Goal: Communication & Community: Share content

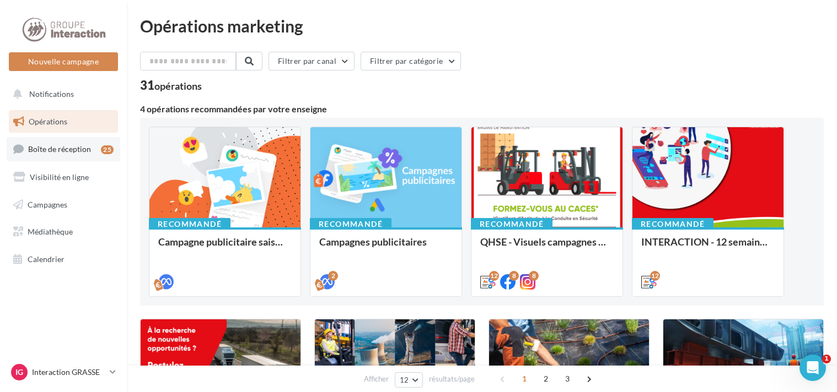
click at [85, 150] on span "Boîte de réception" at bounding box center [59, 148] width 63 height 9
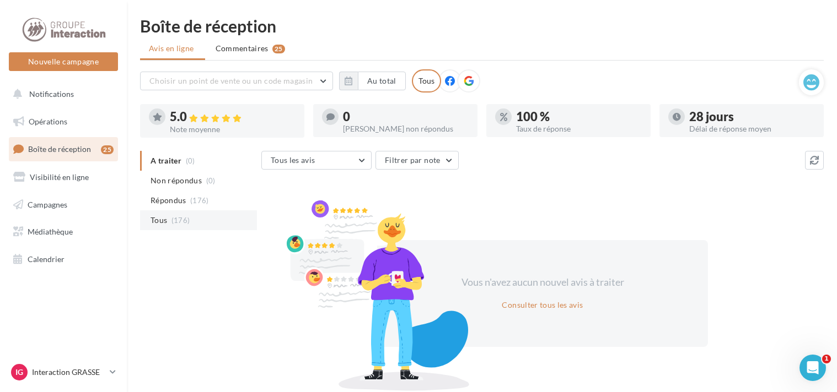
scroll to position [42, 0]
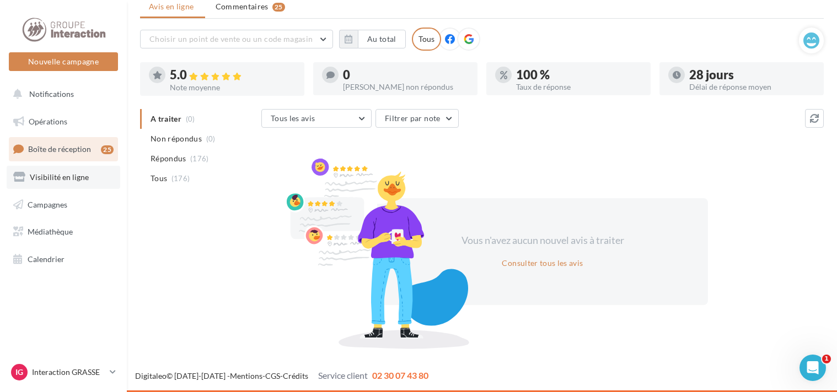
click at [64, 175] on span "Visibilité en ligne" at bounding box center [59, 177] width 59 height 9
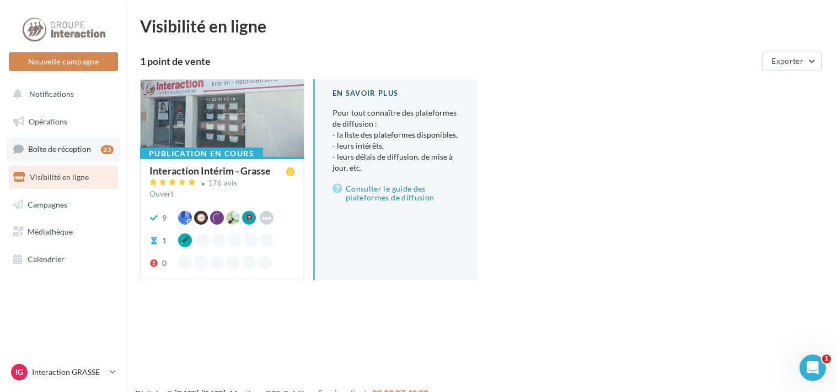
click at [61, 150] on span "Boîte de réception" at bounding box center [59, 148] width 63 height 9
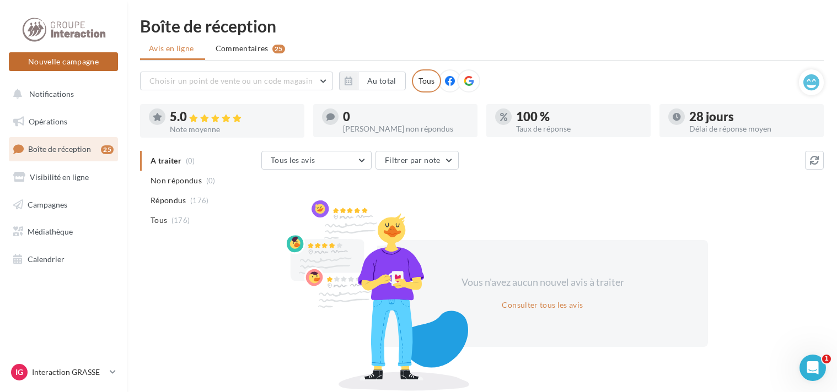
click at [77, 61] on button "Nouvelle campagne" at bounding box center [63, 61] width 109 height 19
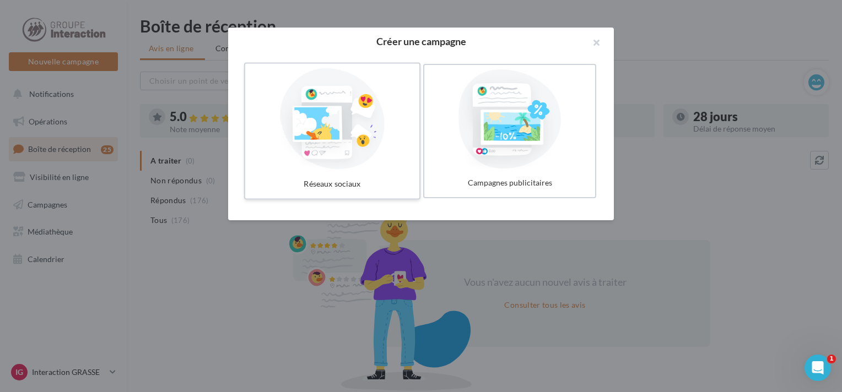
click at [362, 123] on div at bounding box center [332, 118] width 165 height 101
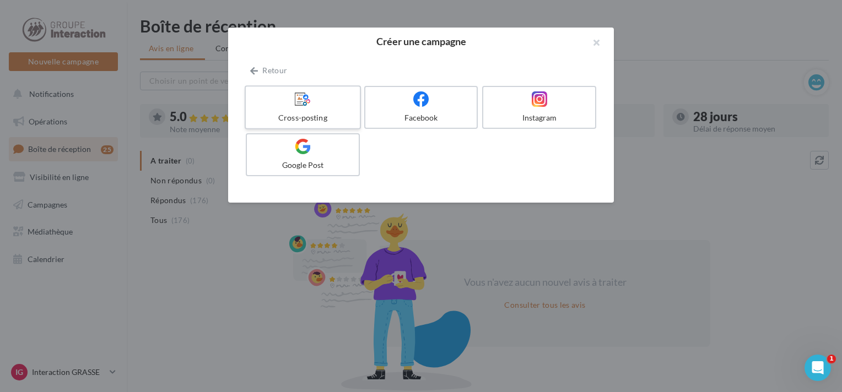
click at [337, 116] on div "Cross-posting" at bounding box center [302, 117] width 105 height 11
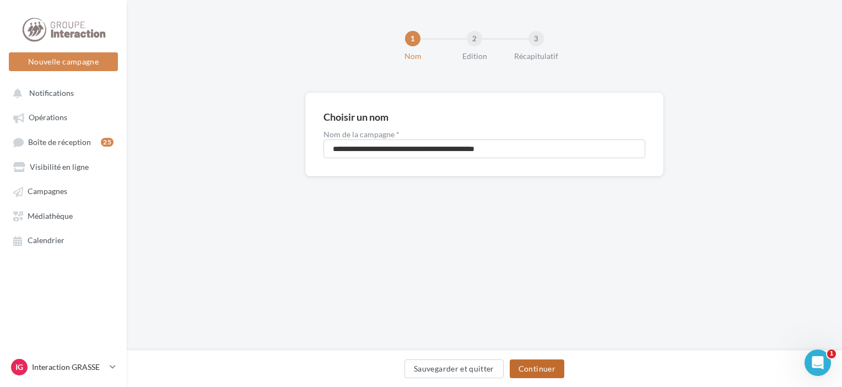
click at [537, 369] on button "Continuer" at bounding box center [537, 368] width 55 height 19
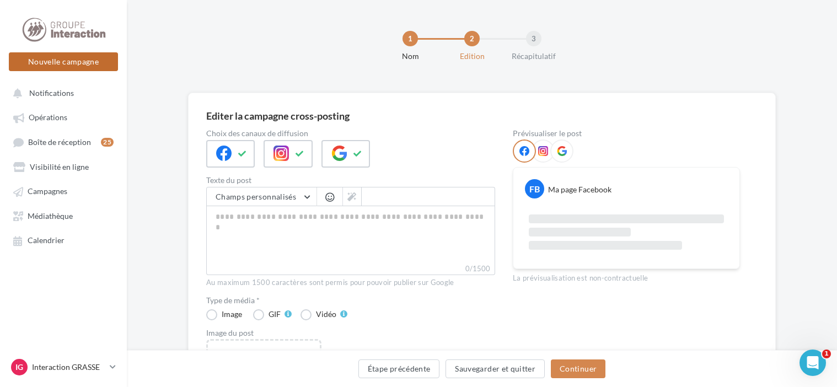
click at [63, 64] on button "Nouvelle campagne" at bounding box center [63, 61] width 109 height 19
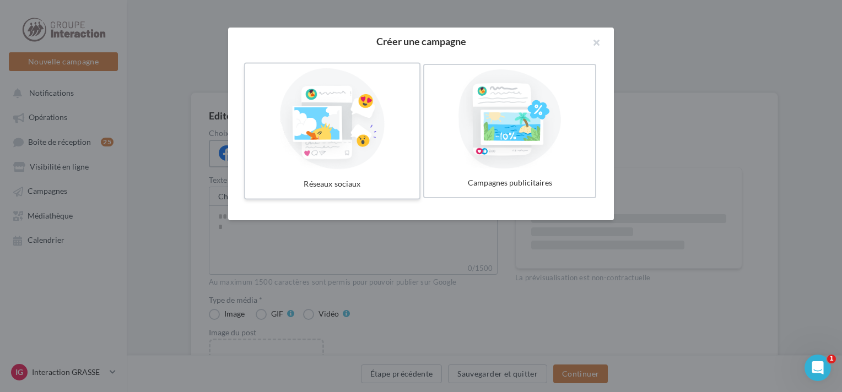
click at [338, 132] on div at bounding box center [332, 118] width 165 height 101
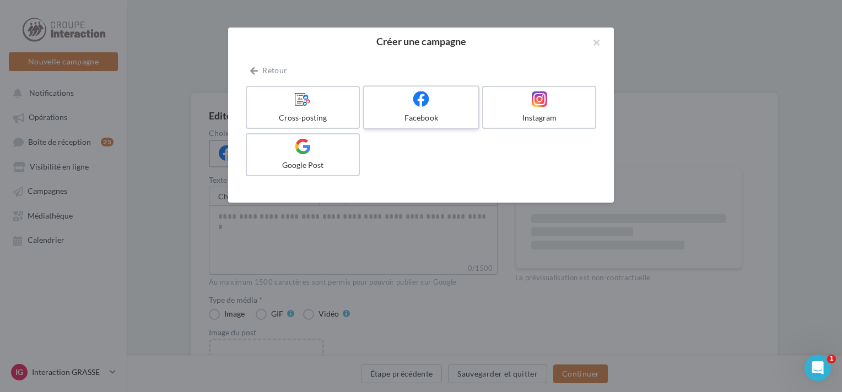
click at [427, 100] on icon at bounding box center [421, 99] width 16 height 16
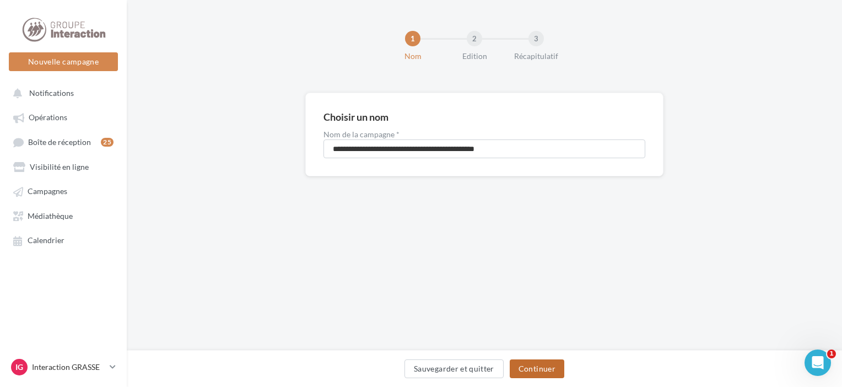
click at [547, 360] on button "Continuer" at bounding box center [537, 368] width 55 height 19
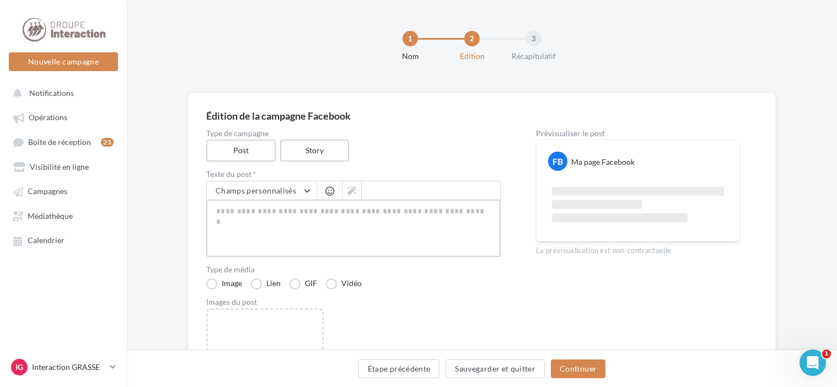
click at [398, 211] on textarea at bounding box center [353, 228] width 294 height 57
click at [306, 186] on button "Champs personnalisés" at bounding box center [262, 190] width 110 height 19
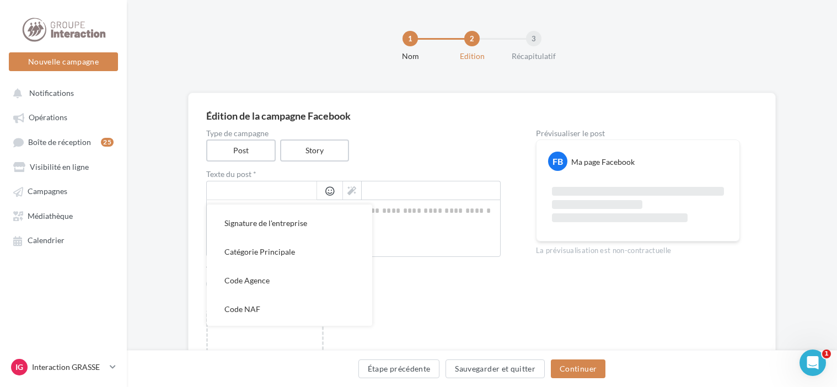
scroll to position [220, 0]
click at [609, 292] on div "Prévisualiser le post FB Ma page Facebook La prévisualisation est non-contractu…" at bounding box center [638, 294] width 204 height 329
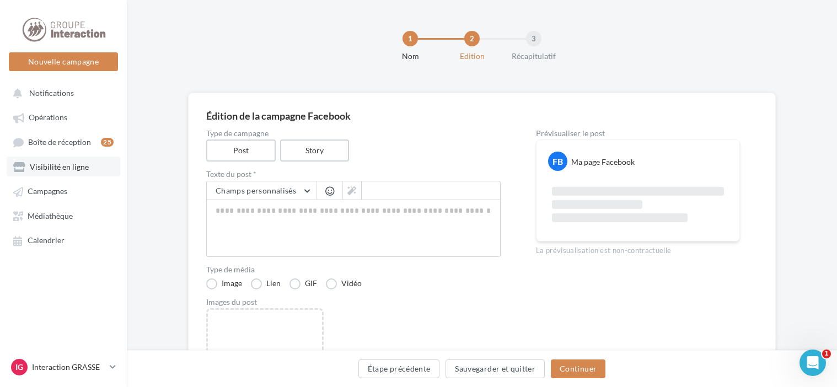
click at [47, 160] on link "Visibilité en ligne" at bounding box center [64, 167] width 114 height 20
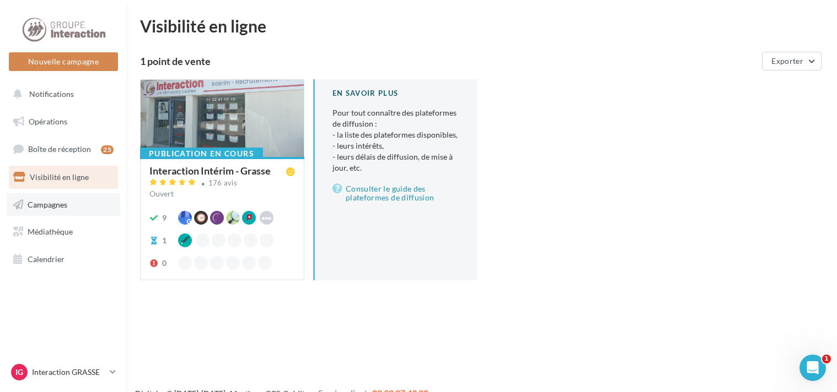
click at [41, 196] on link "Campagnes" at bounding box center [64, 204] width 114 height 23
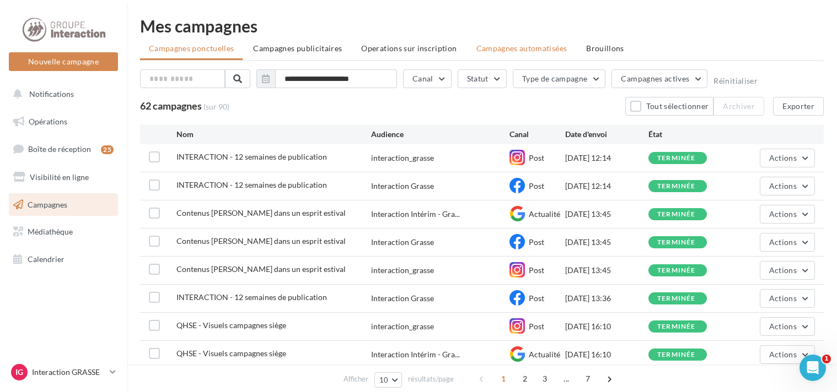
click at [510, 44] on span "Campagnes automatisées" at bounding box center [521, 48] width 91 height 9
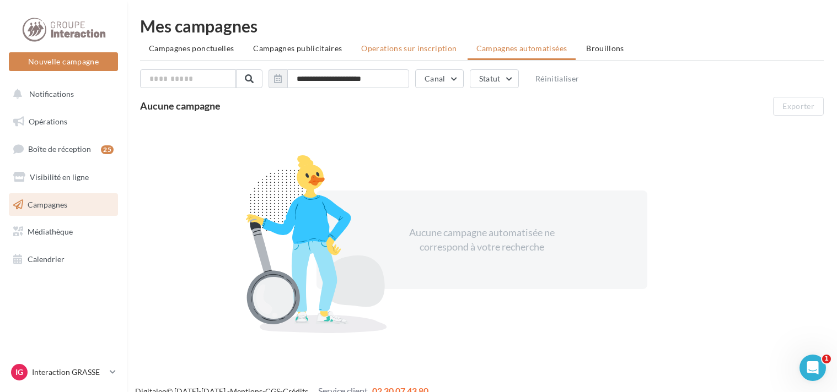
click at [443, 44] on li "Operations sur inscription" at bounding box center [408, 49] width 113 height 20
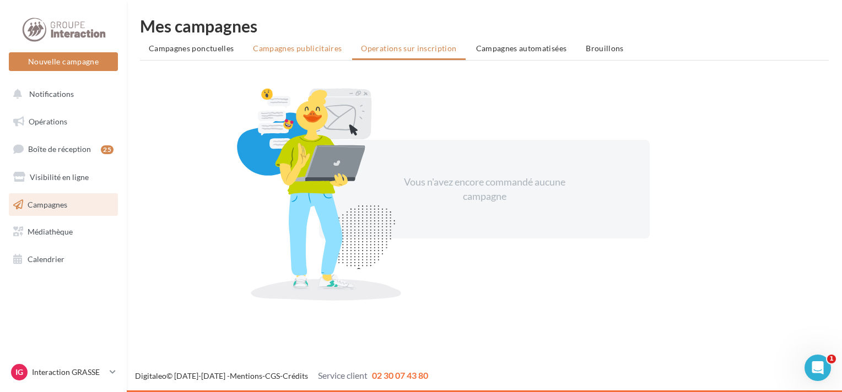
click at [324, 45] on span "Campagnes publicitaires" at bounding box center [297, 48] width 89 height 9
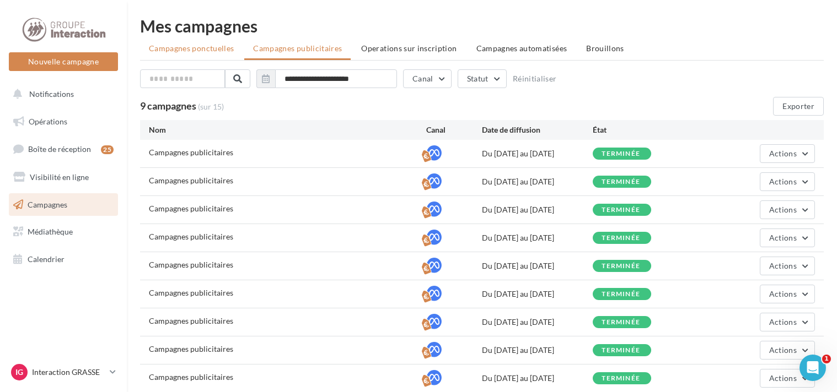
click at [185, 51] on span "Campagnes ponctuelles" at bounding box center [191, 48] width 85 height 9
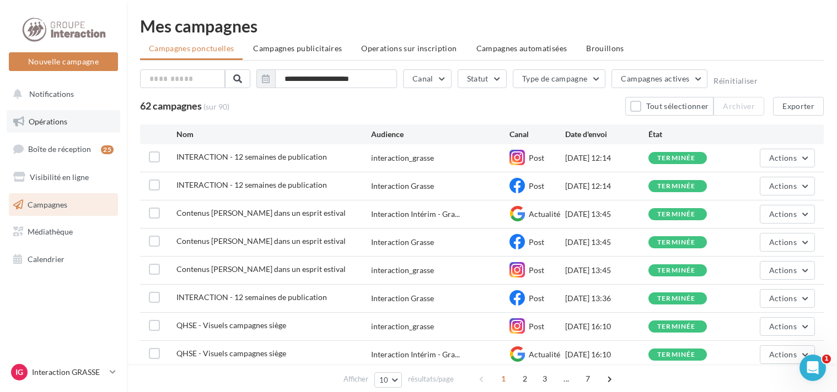
click at [63, 130] on link "Opérations" at bounding box center [64, 121] width 114 height 23
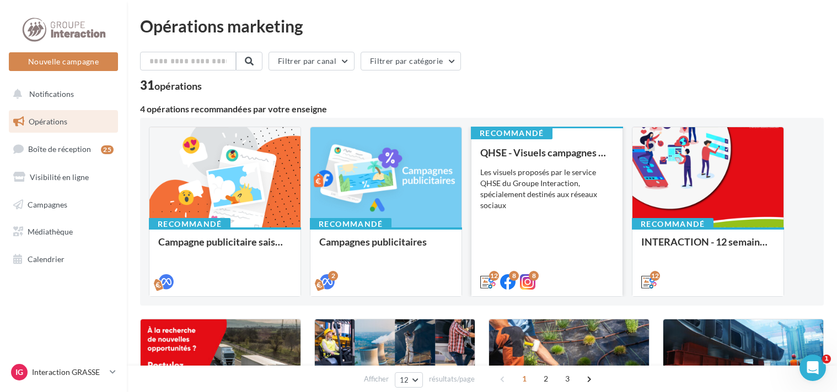
click at [554, 226] on div "QHSE - Visuels campagnes siège Les visuels proposés par le service QHSE du Grou…" at bounding box center [546, 216] width 133 height 139
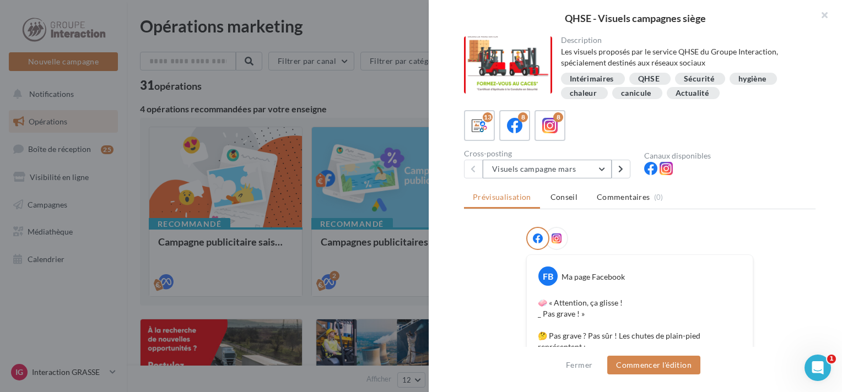
click at [605, 169] on button "Visuels campagne mars" at bounding box center [547, 169] width 129 height 19
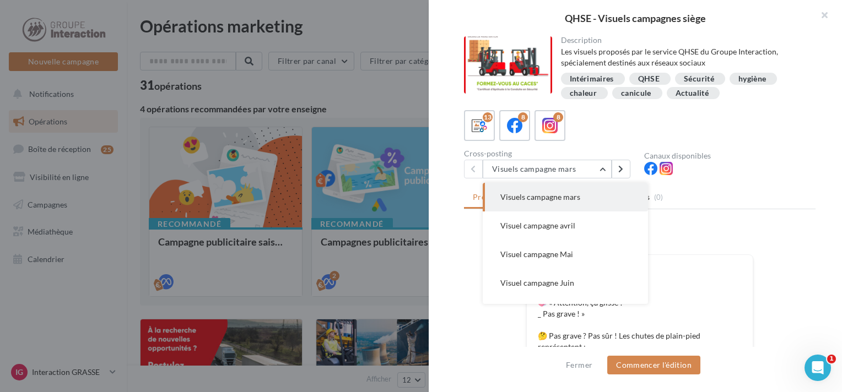
click at [577, 221] on button "Visuel campagne avril" at bounding box center [565, 226] width 165 height 29
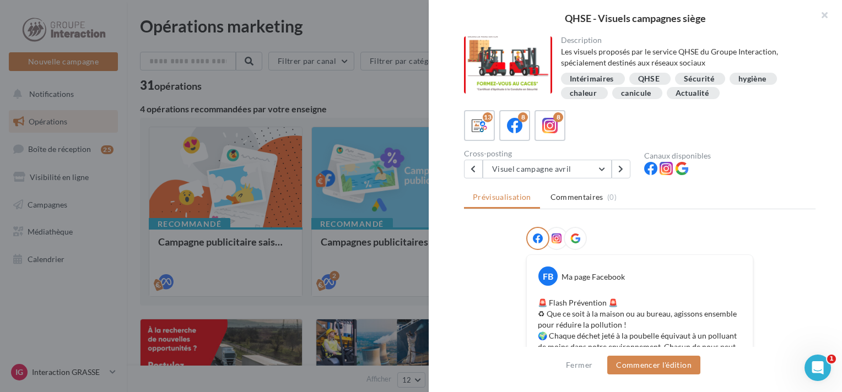
scroll to position [110, 0]
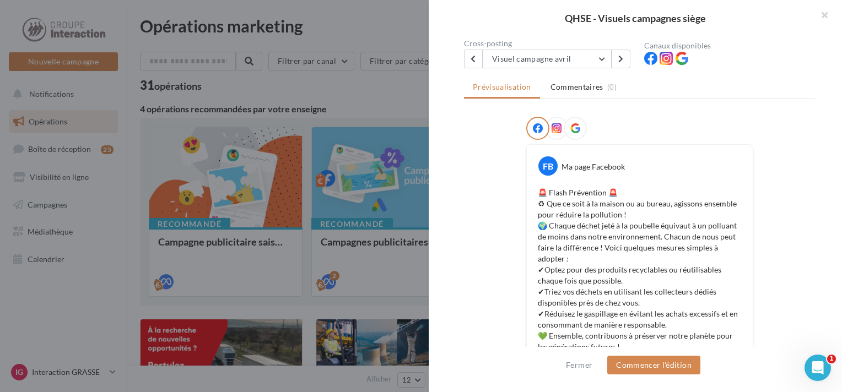
click at [605, 112] on div "Prévisualisation Commentaires (0) FB Ma page Facebook 🚨 Flash Prévention 🚨 ♻ Qu…" at bounding box center [640, 166] width 352 height 179
click at [607, 141] on div at bounding box center [639, 131] width 227 height 28
click at [604, 113] on div "Prévisualisation Commentaires (0) FB Ma page Facebook 🚨 Flash Prévention 🚨 ♻ Qu…" at bounding box center [640, 166] width 352 height 179
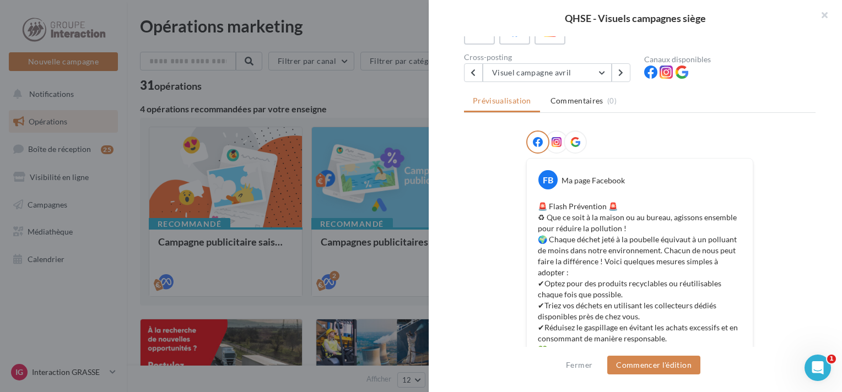
scroll to position [0, 0]
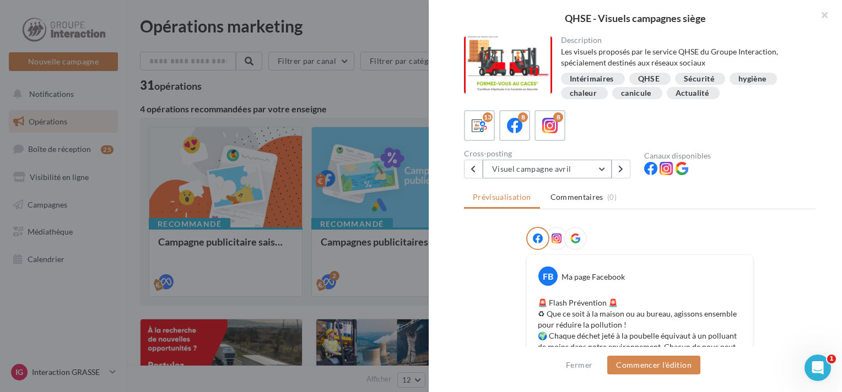
click at [598, 170] on button "Visuel campagne avril" at bounding box center [547, 169] width 129 height 19
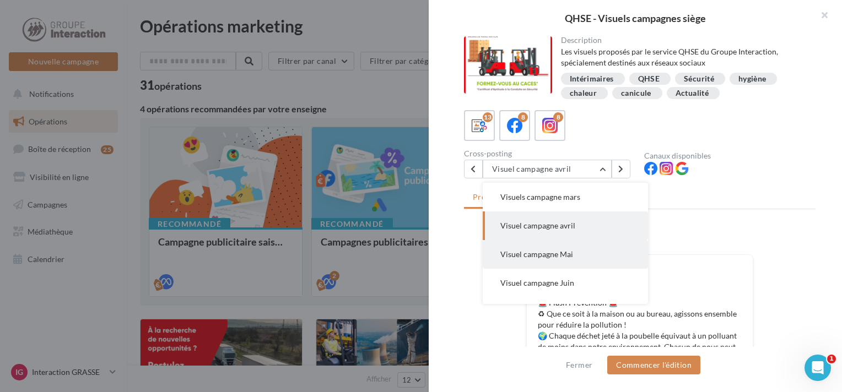
click at [577, 248] on button "Visuel campagne Mai" at bounding box center [565, 254] width 165 height 29
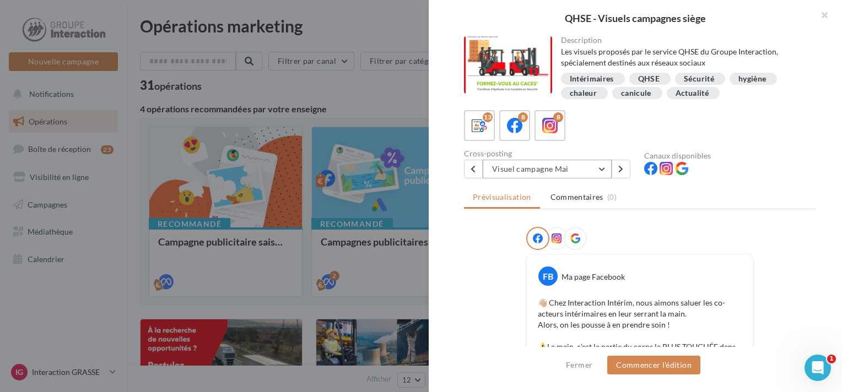
click at [607, 170] on button "Visuel campagne Mai" at bounding box center [547, 169] width 129 height 19
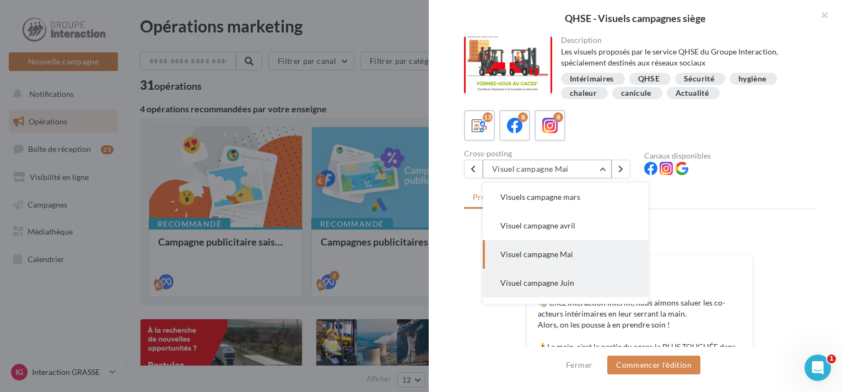
scroll to position [165, 0]
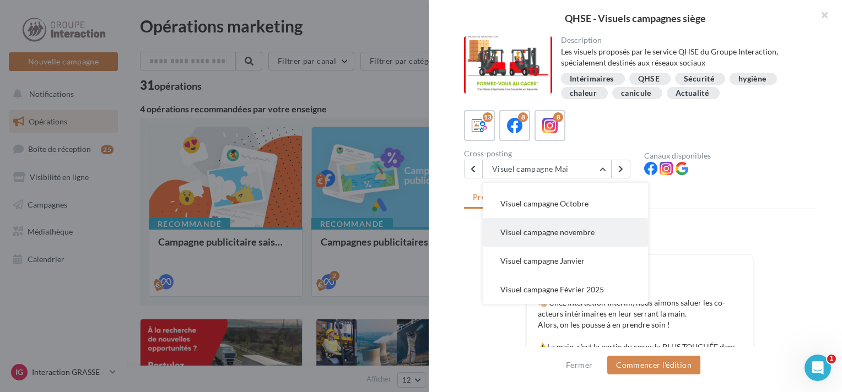
click at [583, 235] on span "Visuel campagne novembre" at bounding box center [547, 232] width 94 height 9
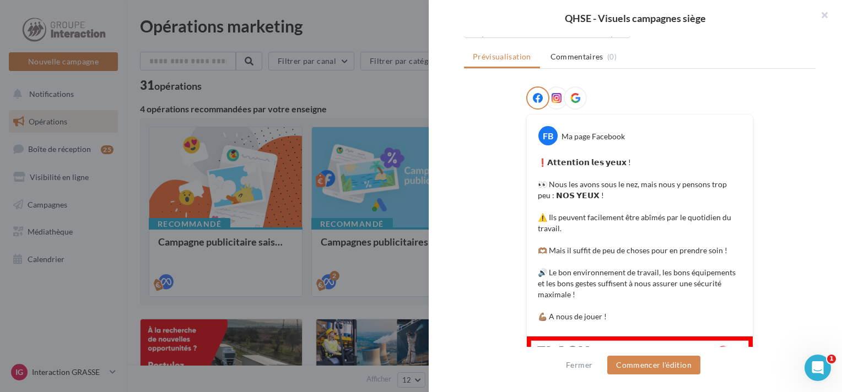
scroll to position [0, 0]
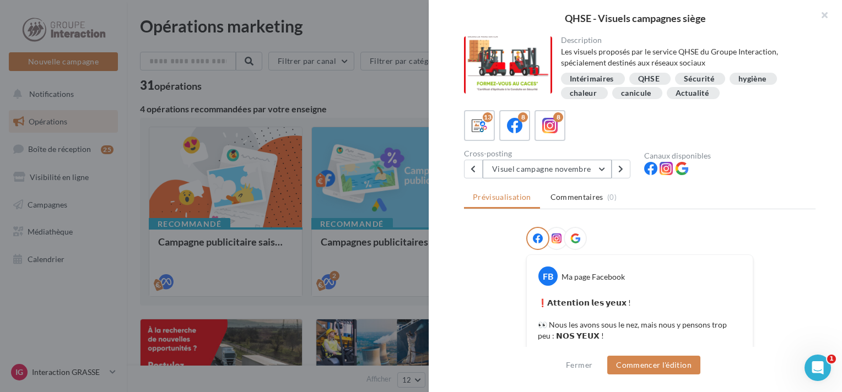
click at [600, 165] on button "Visuel campagne novembre" at bounding box center [547, 169] width 129 height 19
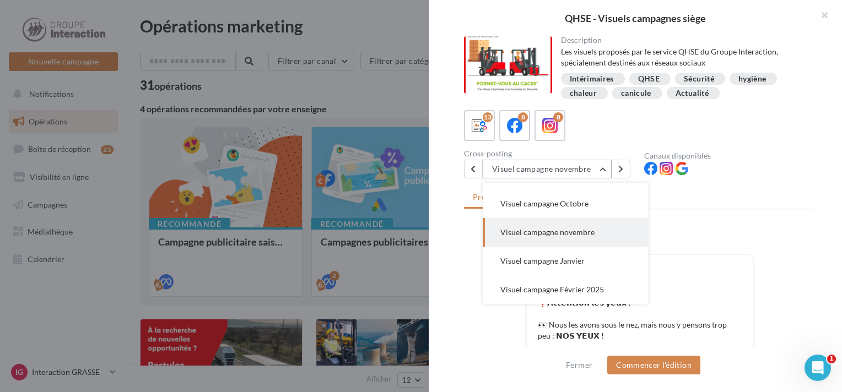
scroll to position [172, 0]
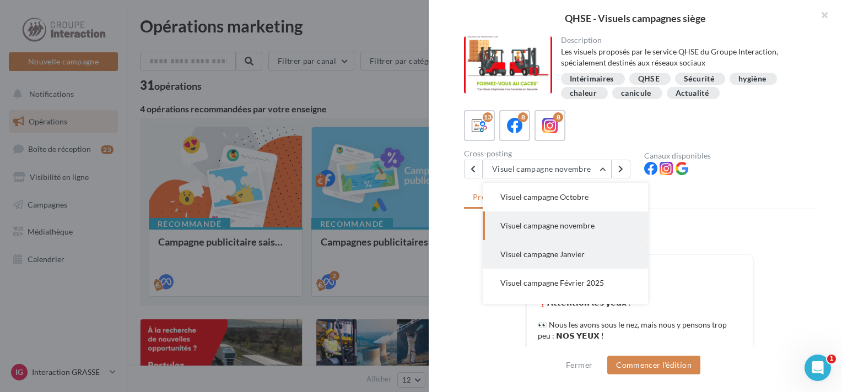
click at [575, 251] on span "Visuel campagne Janvier" at bounding box center [542, 254] width 84 height 9
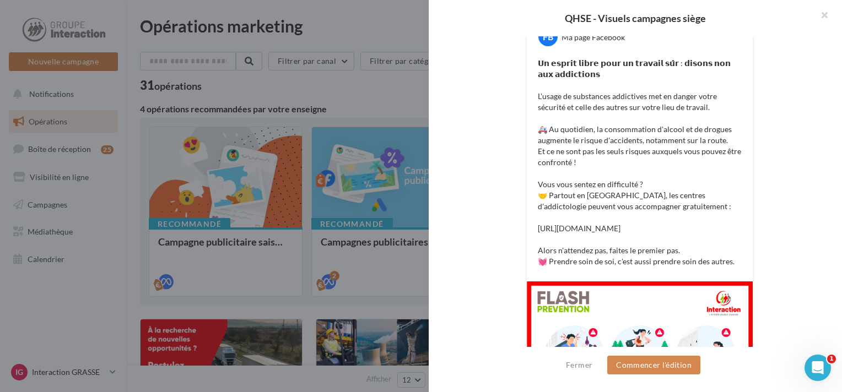
scroll to position [74, 0]
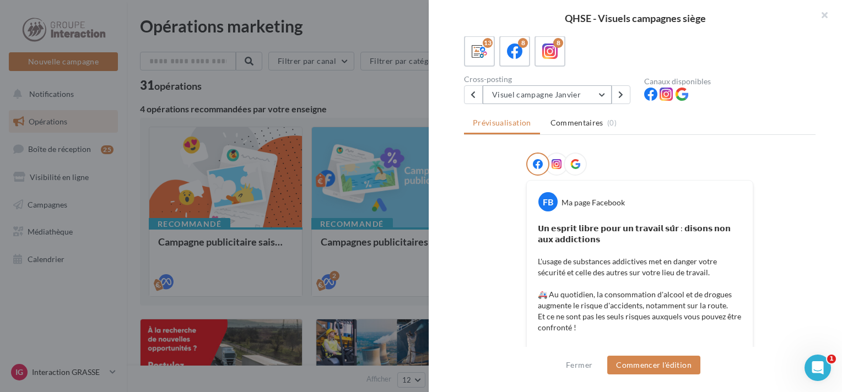
click at [605, 98] on button "Visuel campagne Janvier" at bounding box center [547, 94] width 129 height 19
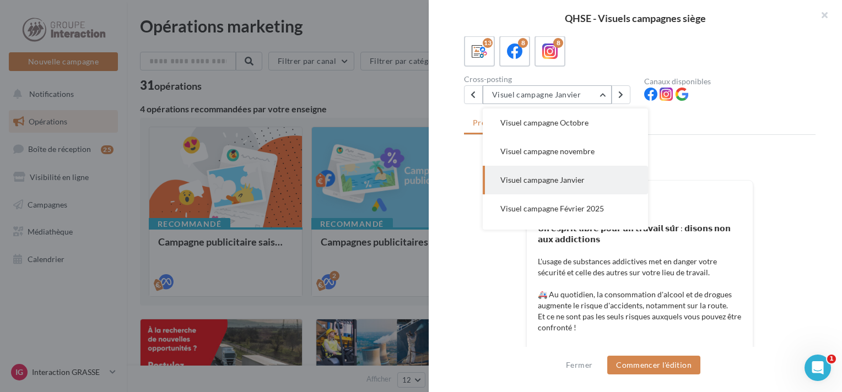
scroll to position [201, 0]
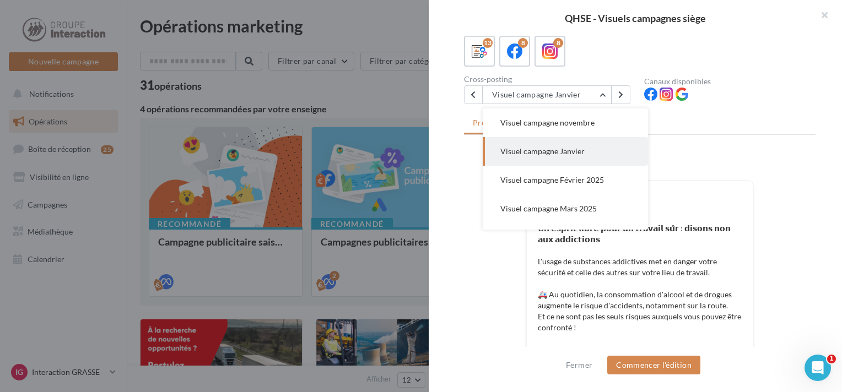
click at [591, 179] on span "Visuel campagne Février 2025" at bounding box center [552, 179] width 104 height 9
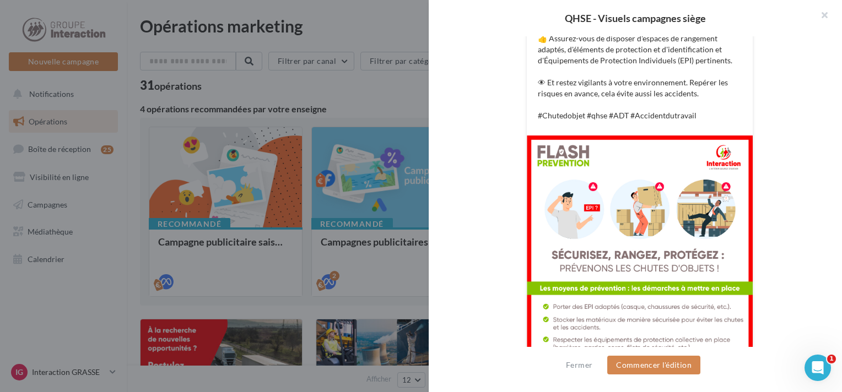
scroll to position [405, 0]
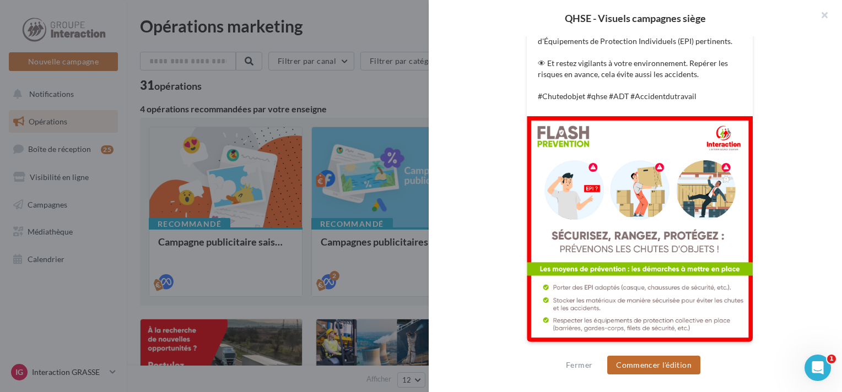
click at [655, 370] on button "Commencer l'édition" at bounding box center [653, 365] width 93 height 19
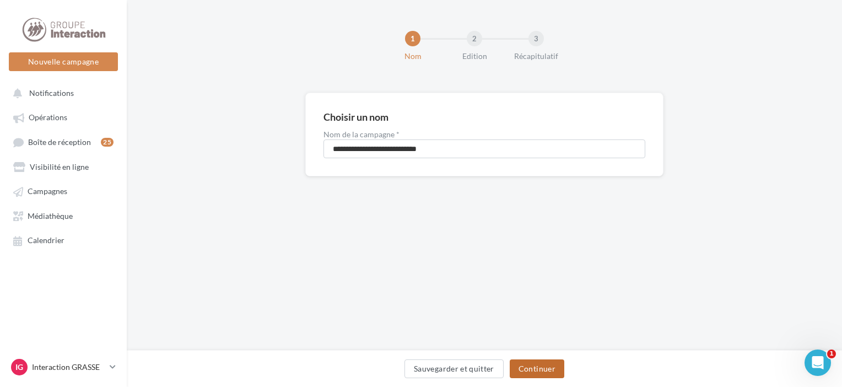
click at [534, 367] on button "Continuer" at bounding box center [537, 368] width 55 height 19
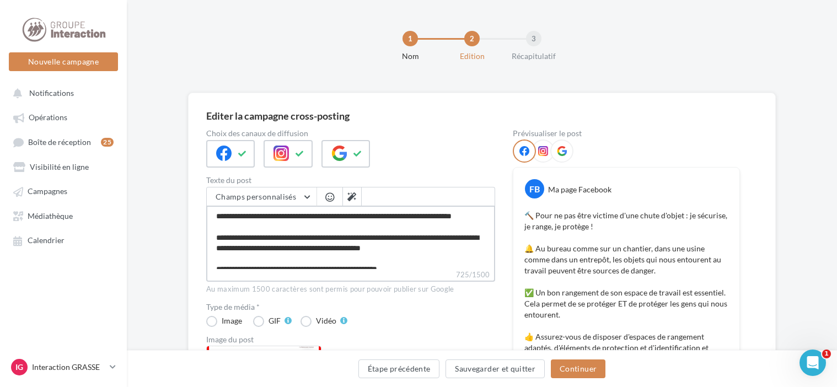
drag, startPoint x: 379, startPoint y: 265, endPoint x: 154, endPoint y: 143, distance: 255.8
click at [284, 233] on textarea "**********" at bounding box center [350, 237] width 289 height 63
drag, startPoint x: 454, startPoint y: 263, endPoint x: 117, endPoint y: 172, distance: 349.0
click at [117, 172] on div "Nouvelle campagne Nouvelle campagne Notifications Opérations Boîte de réception…" at bounding box center [418, 383] width 837 height 767
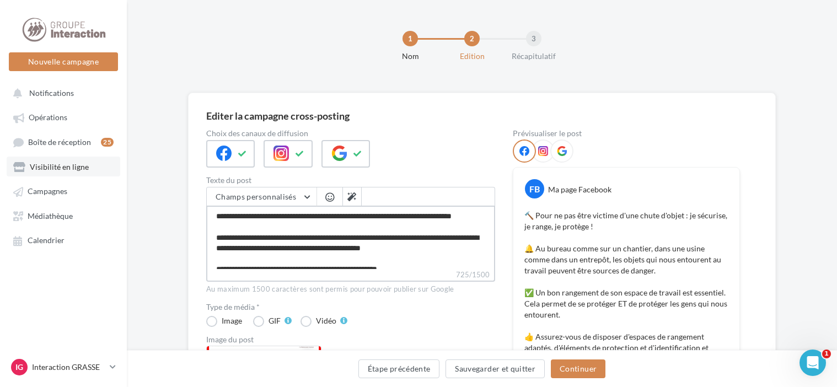
type textarea "**********"
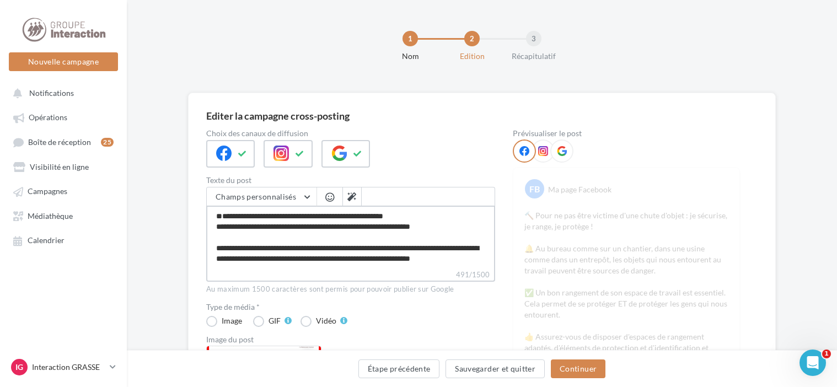
scroll to position [84, 0]
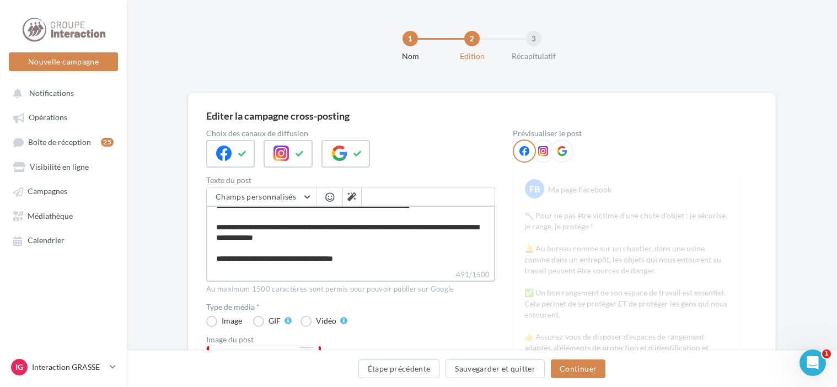
drag, startPoint x: 215, startPoint y: 235, endPoint x: 515, endPoint y: 307, distance: 308.3
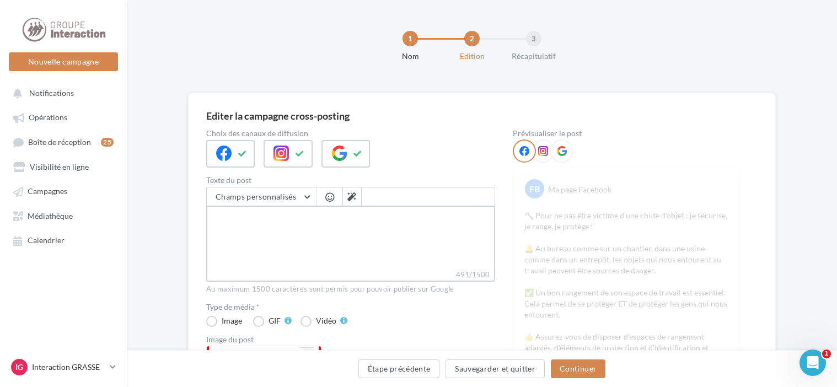
scroll to position [0, 0]
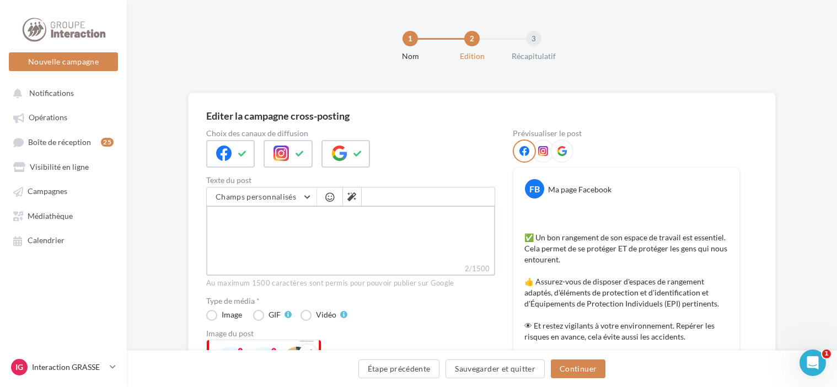
click at [218, 215] on textarea "2/1500" at bounding box center [350, 234] width 289 height 57
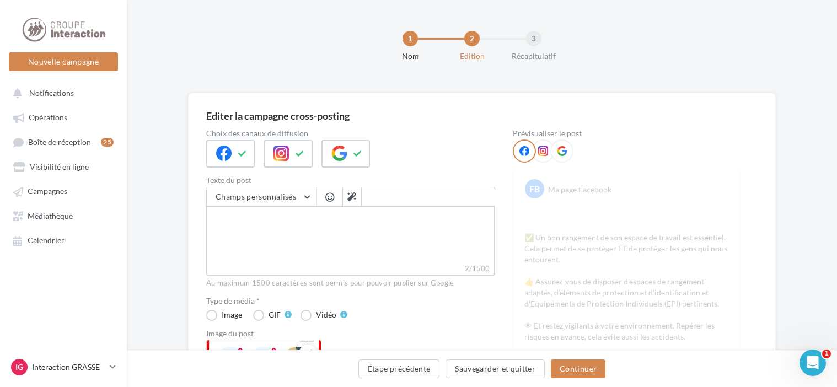
paste textarea "**********"
type textarea "**********"
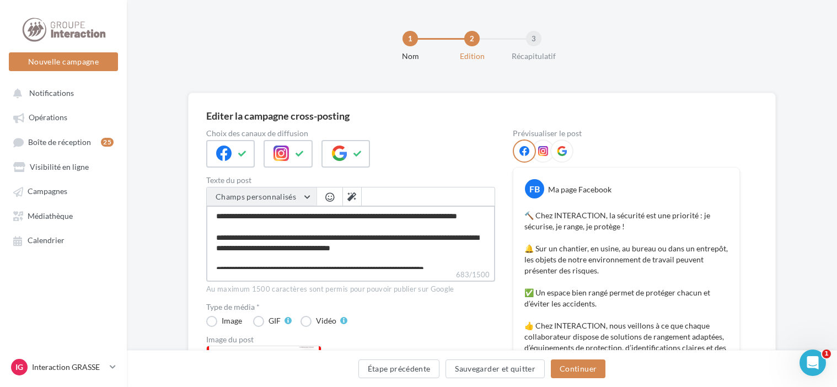
type textarea "**********"
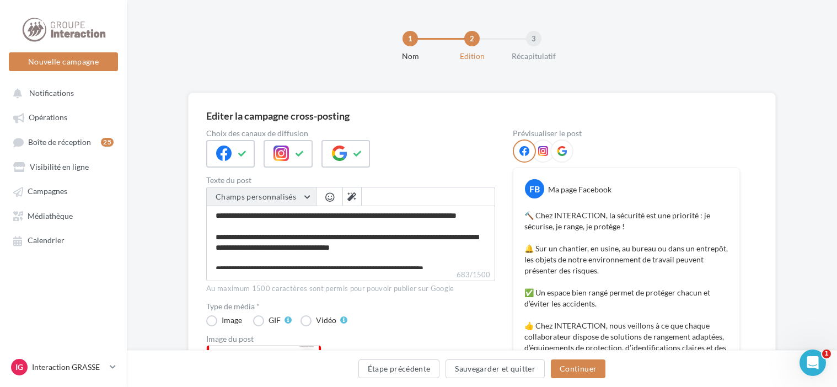
click at [308, 200] on button "Champs personnalisés" at bounding box center [262, 196] width 110 height 19
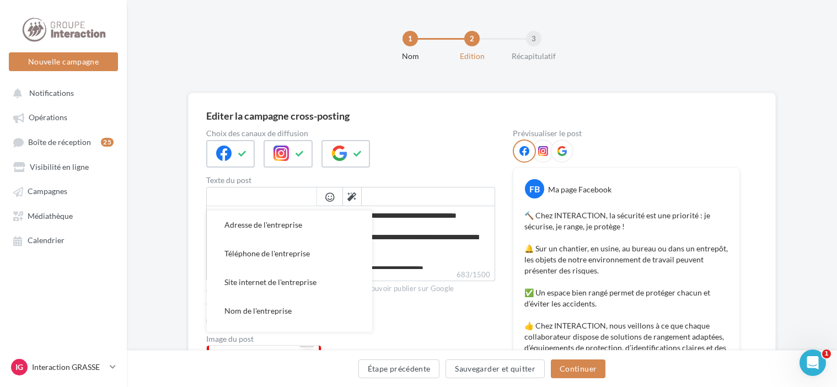
click at [279, 305] on button "Nom de l'entreprise" at bounding box center [289, 311] width 165 height 29
type textarea "**********"
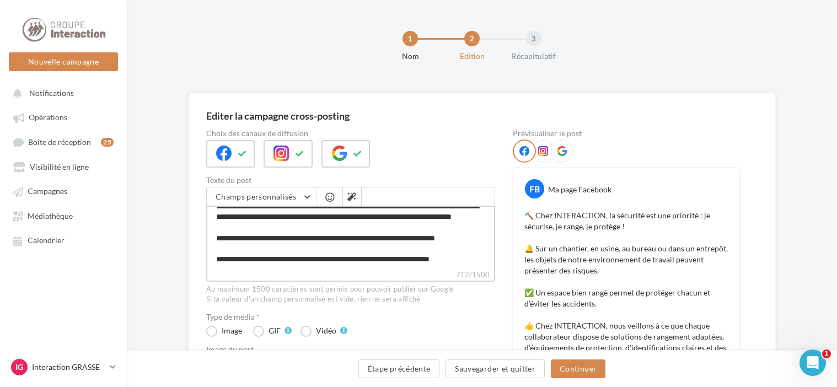
scroll to position [55, 0]
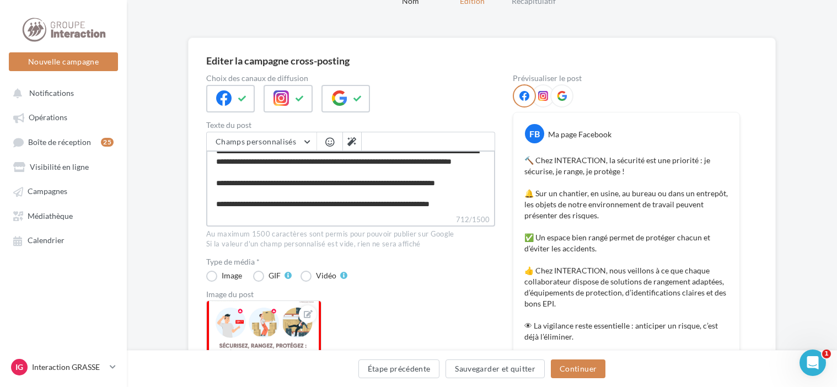
drag, startPoint x: 299, startPoint y: 187, endPoint x: 215, endPoint y: 186, distance: 84.3
click at [215, 186] on textarea "**********" at bounding box center [350, 181] width 289 height 63
click at [306, 141] on button "Champs personnalisés" at bounding box center [262, 141] width 110 height 19
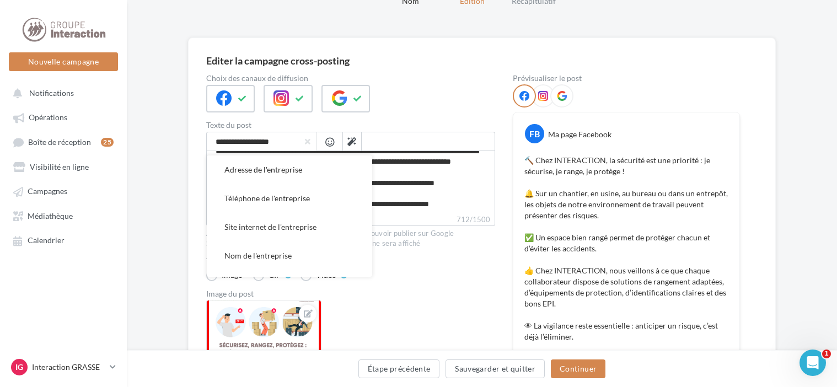
click at [306, 141] on span "button" at bounding box center [308, 142] width 6 height 8
click at [421, 196] on textarea "**********" at bounding box center [350, 181] width 289 height 63
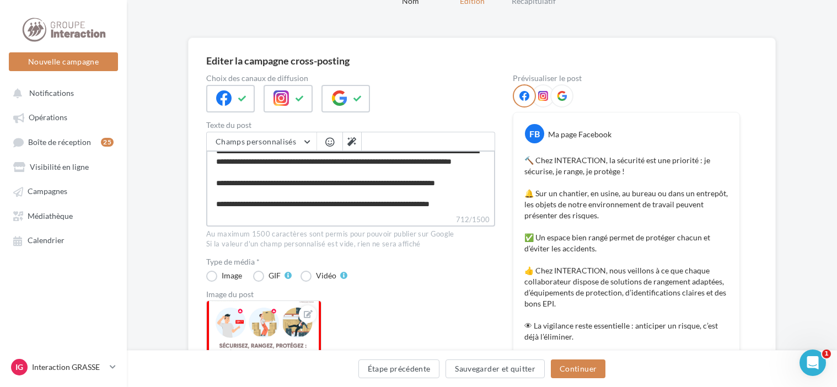
drag, startPoint x: 294, startPoint y: 187, endPoint x: 216, endPoint y: 182, distance: 78.4
click at [216, 182] on textarea "**********" at bounding box center [350, 181] width 289 height 63
type textarea "**********"
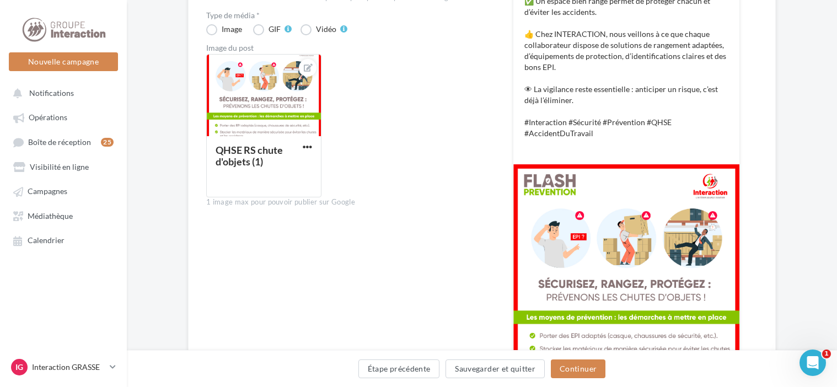
scroll to position [236, 0]
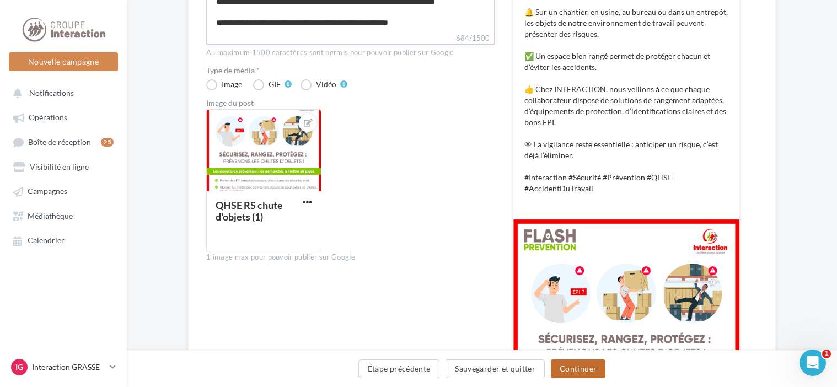
type textarea "**********"
click at [582, 370] on button "Continuer" at bounding box center [578, 368] width 55 height 19
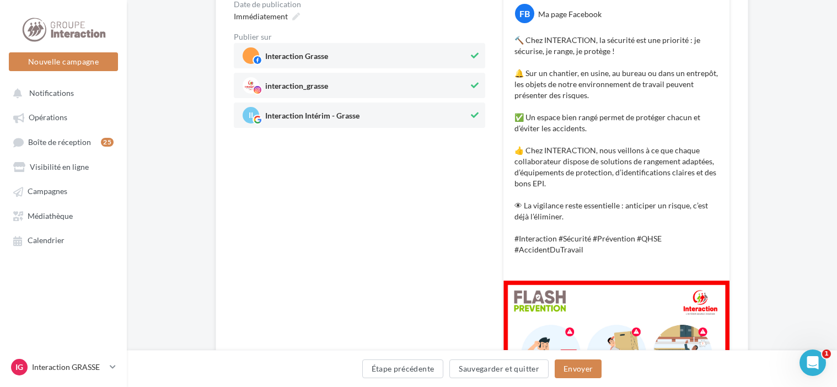
scroll to position [220, 0]
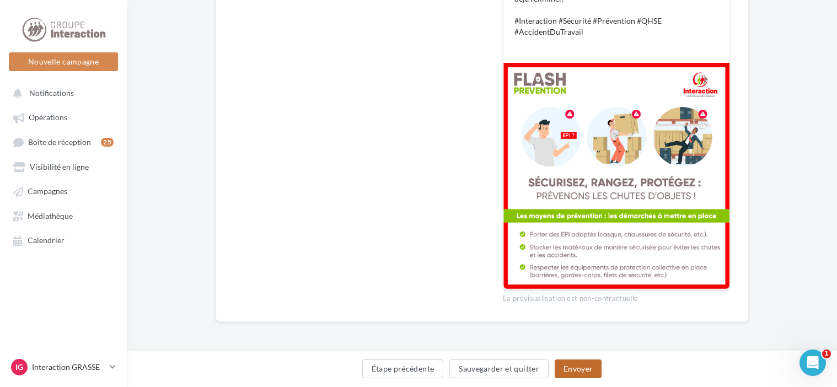
click at [583, 367] on button "Envoyer" at bounding box center [577, 368] width 47 height 19
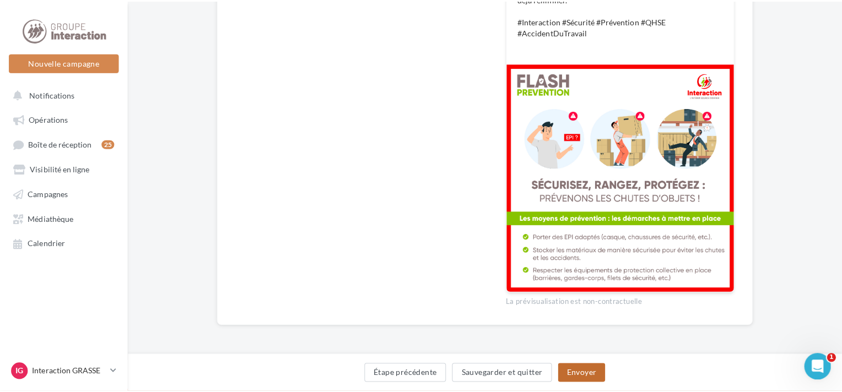
scroll to position [378, 0]
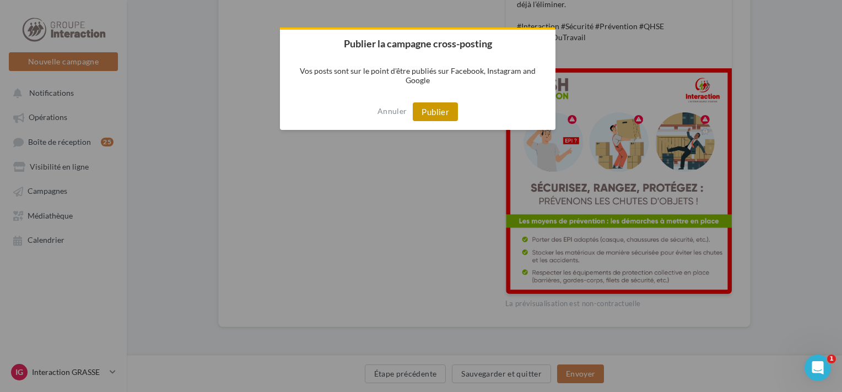
click at [442, 109] on button "Publier" at bounding box center [435, 112] width 45 height 19
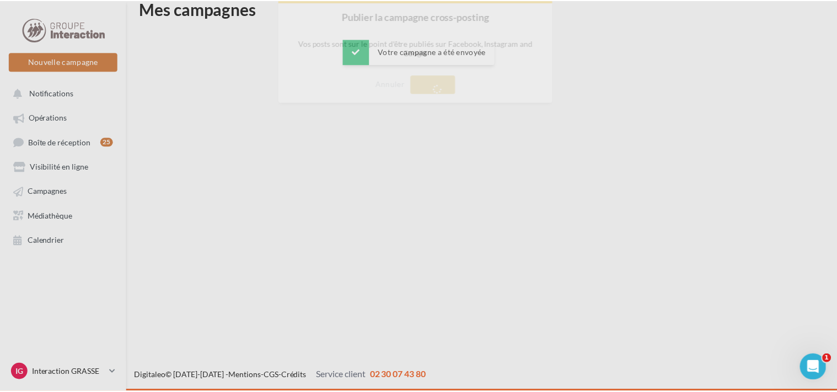
scroll to position [18, 0]
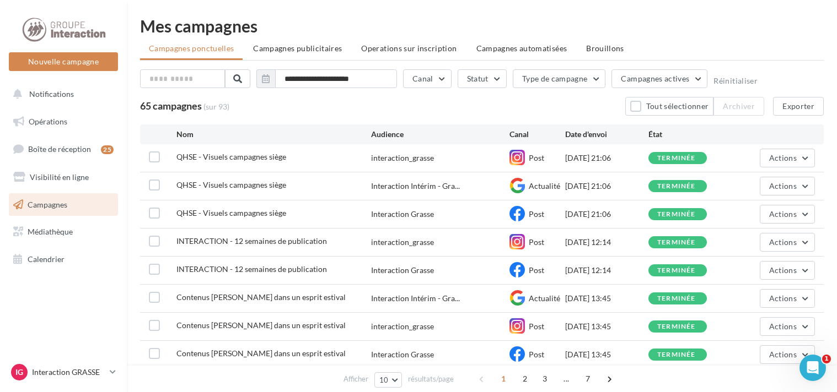
scroll to position [55, 0]
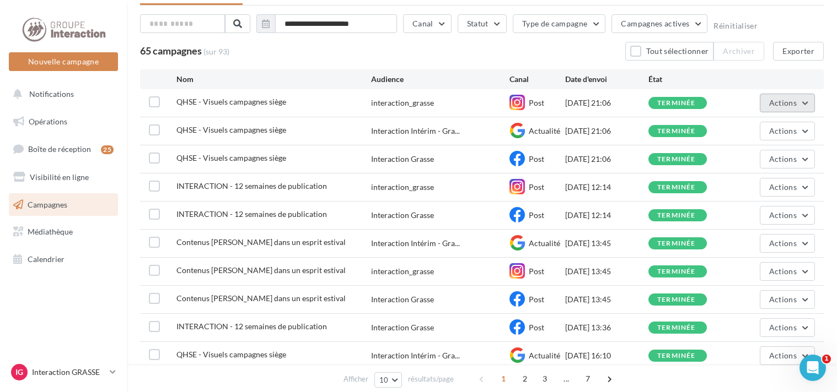
click at [812, 99] on button "Actions" at bounding box center [787, 103] width 55 height 19
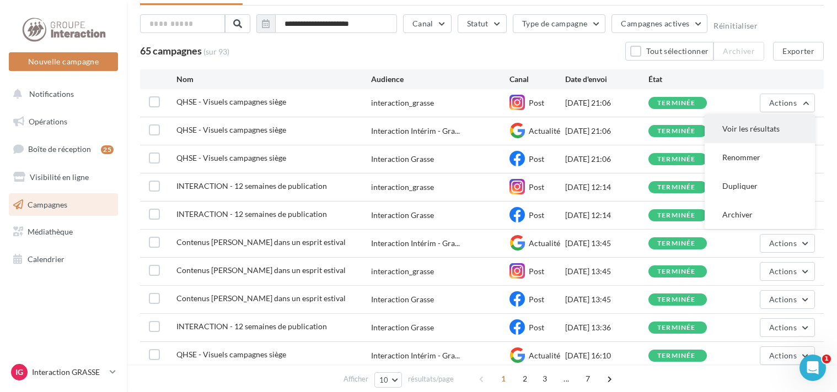
click at [753, 132] on button "Voir les résultats" at bounding box center [759, 129] width 110 height 29
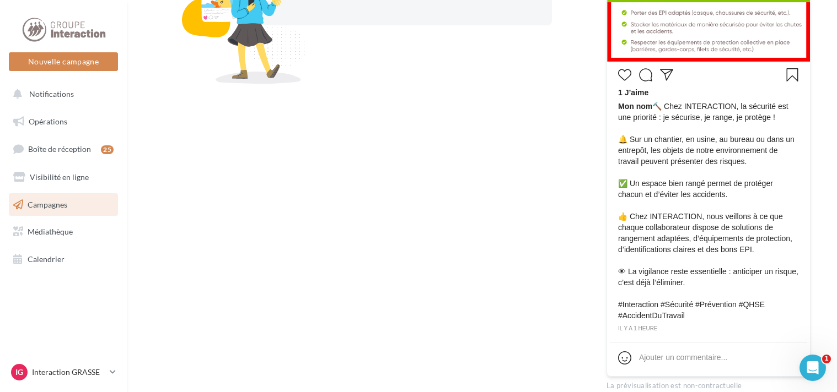
scroll to position [238, 0]
